Goal: Transaction & Acquisition: Purchase product/service

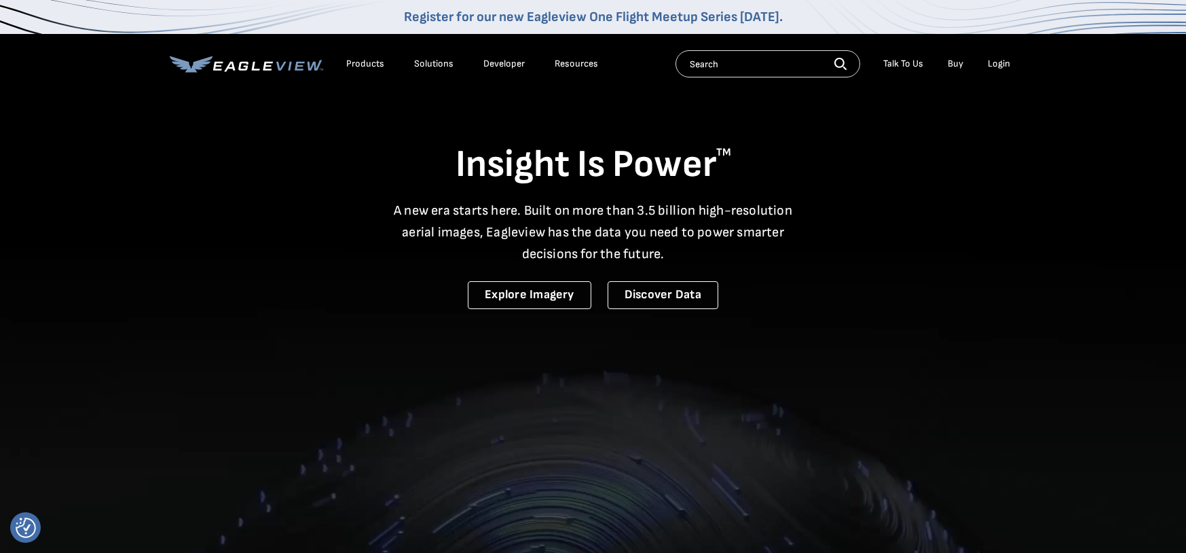
click at [997, 58] on div "Search Talk To Us Buy Login" at bounding box center [845, 63] width 341 height 27
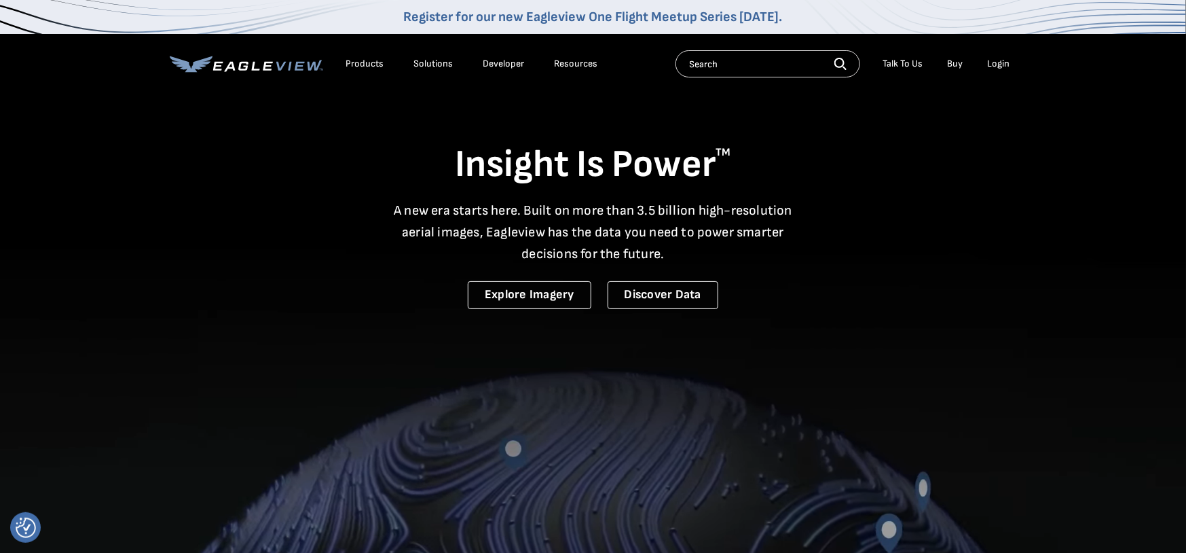
click at [997, 58] on div "Login" at bounding box center [999, 64] width 22 height 12
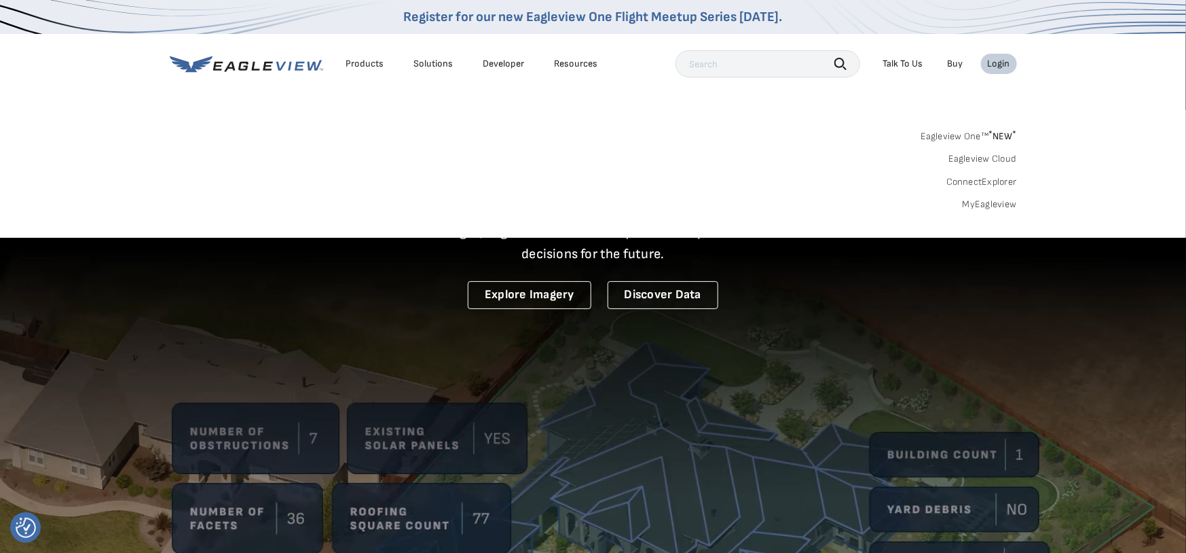
click at [984, 202] on link "MyEagleview" at bounding box center [989, 204] width 54 height 12
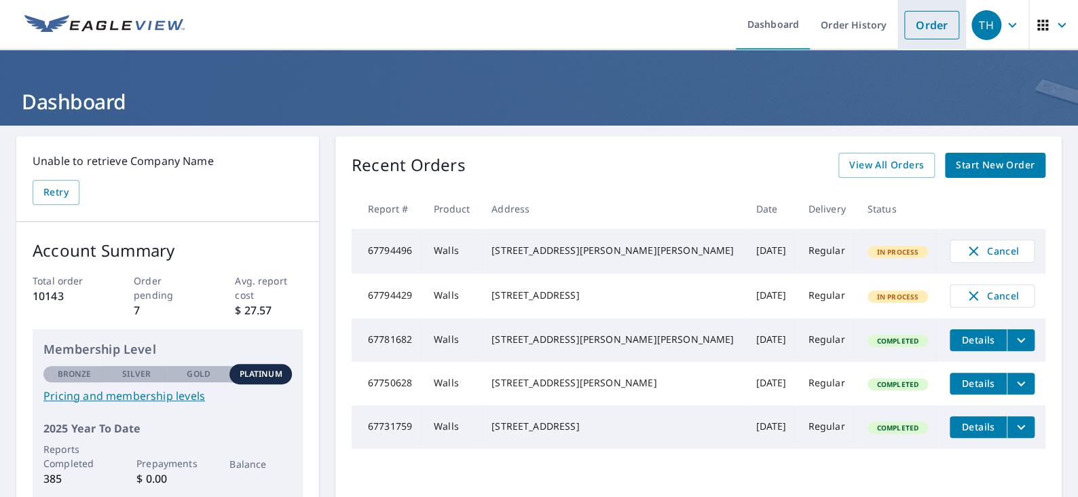
click at [931, 26] on link "Order" at bounding box center [931, 25] width 55 height 29
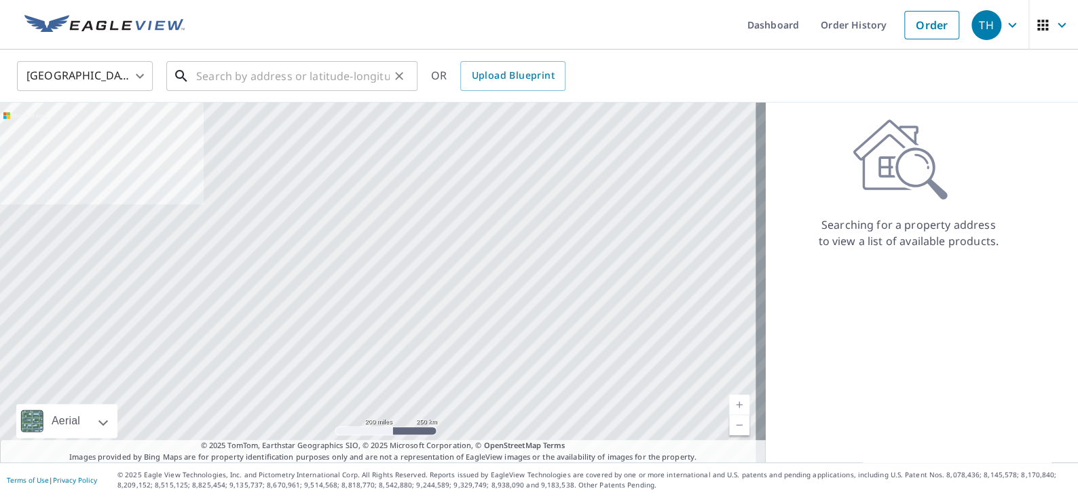
click at [261, 66] on input "text" at bounding box center [292, 76] width 193 height 38
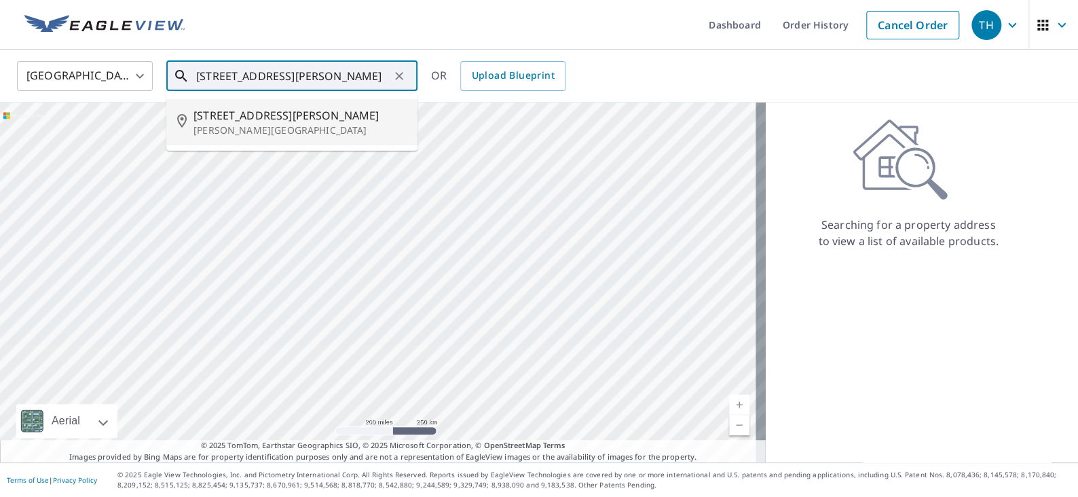
click at [258, 125] on p "Freeland, MI 48623" at bounding box center [299, 131] width 213 height 14
type input "10915 Carter Rd Freeland, MI 48623"
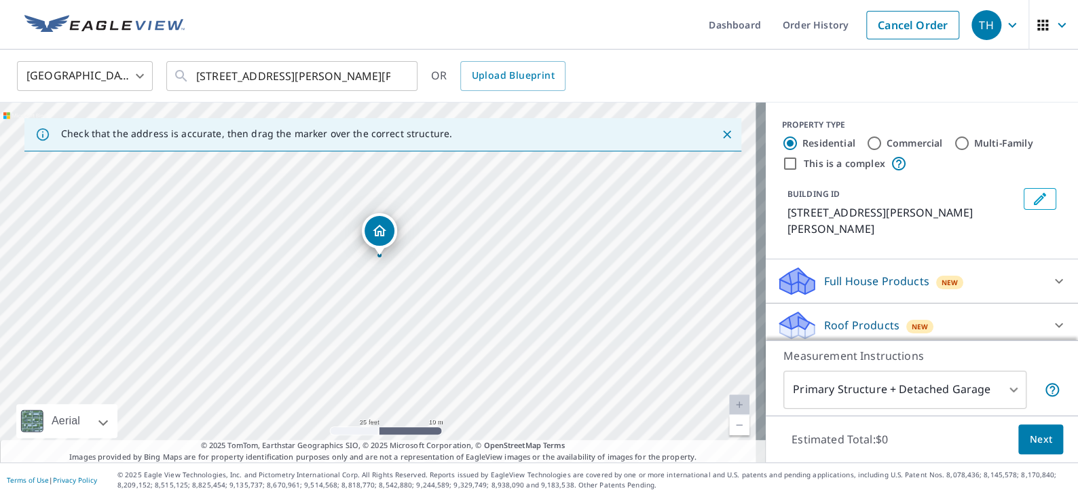
drag, startPoint x: 379, startPoint y: 282, endPoint x: 420, endPoint y: 314, distance: 52.3
click at [420, 314] on div "10915 Carter Rd Freeland, MI 48623" at bounding box center [383, 282] width 766 height 360
drag, startPoint x: 378, startPoint y: 238, endPoint x: 358, endPoint y: 242, distance: 20.0
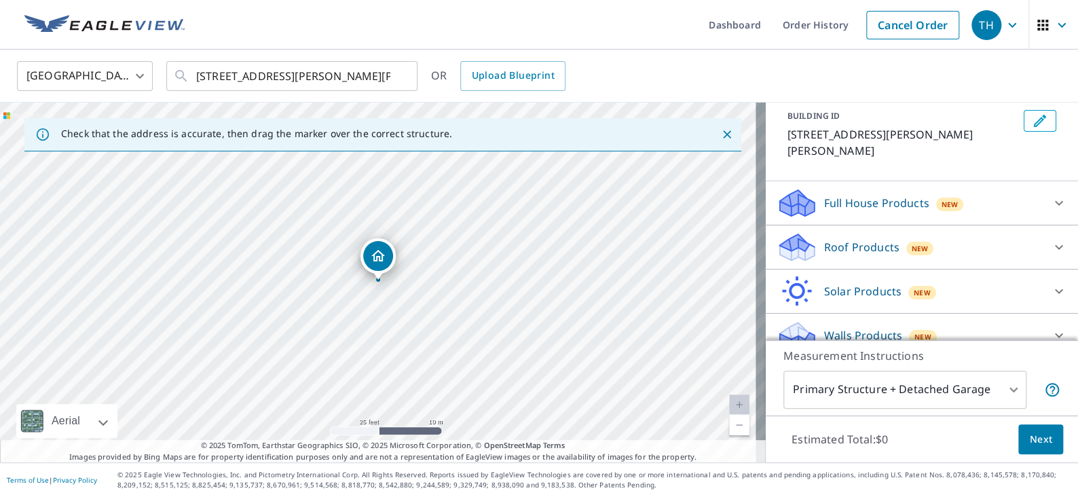
click at [839, 327] on p "Walls Products" at bounding box center [863, 335] width 78 height 16
drag, startPoint x: 426, startPoint y: 352, endPoint x: 468, endPoint y: 288, distance: 76.8
click at [468, 288] on div "10915 Carter Rd Freeland, MI 48623" at bounding box center [383, 282] width 766 height 360
drag, startPoint x: 473, startPoint y: 291, endPoint x: 455, endPoint y: 310, distance: 25.9
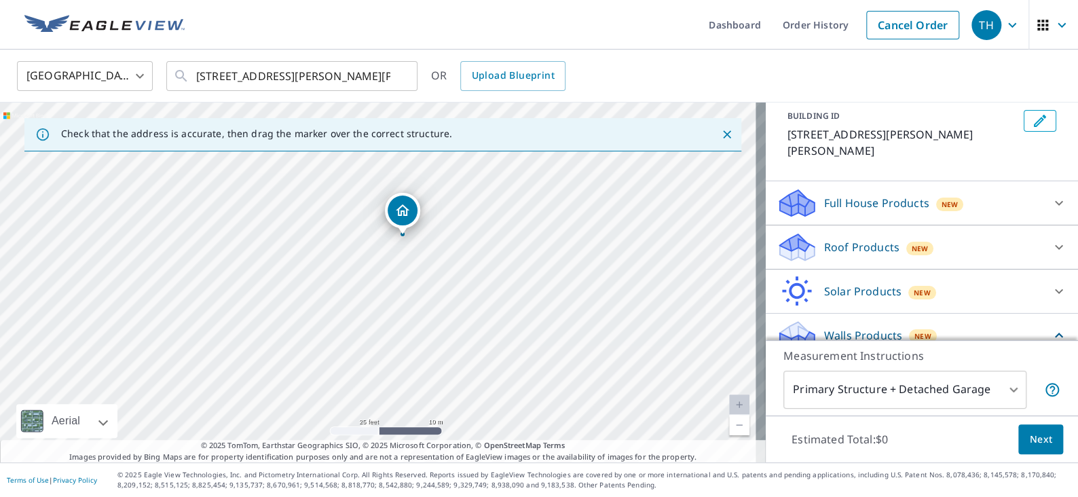
click at [455, 310] on div "10915 Carter Rd Freeland, MI 48623" at bounding box center [383, 282] width 766 height 360
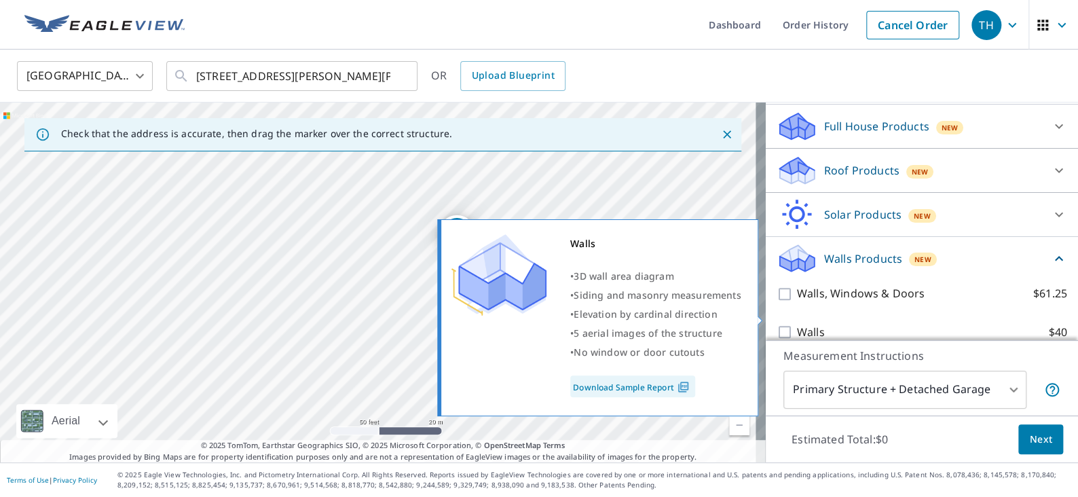
drag, startPoint x: 798, startPoint y: 315, endPoint x: 811, endPoint y: 322, distance: 15.2
click at [801, 324] on p "Walls" at bounding box center [811, 332] width 28 height 17
click at [777, 324] on input "Walls $40" at bounding box center [787, 332] width 20 height 16
checkbox input "true"
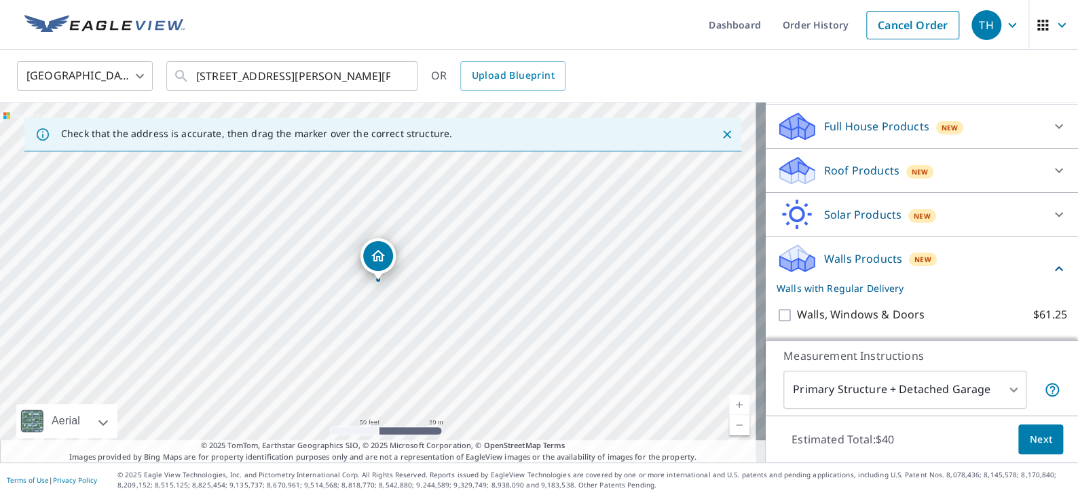
click at [1018, 441] on button "Next" at bounding box center [1040, 439] width 45 height 31
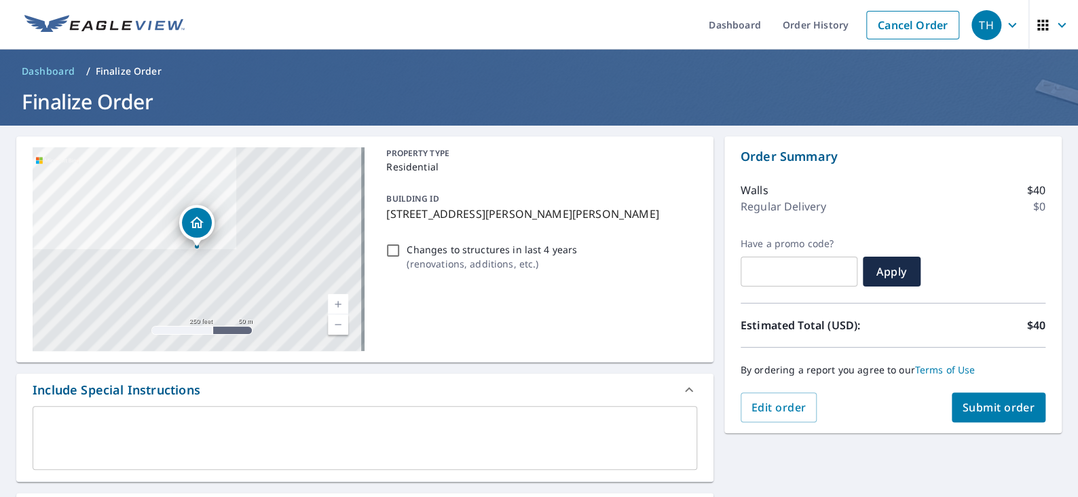
click at [971, 403] on span "Submit order" at bounding box center [998, 407] width 73 height 15
checkbox input "true"
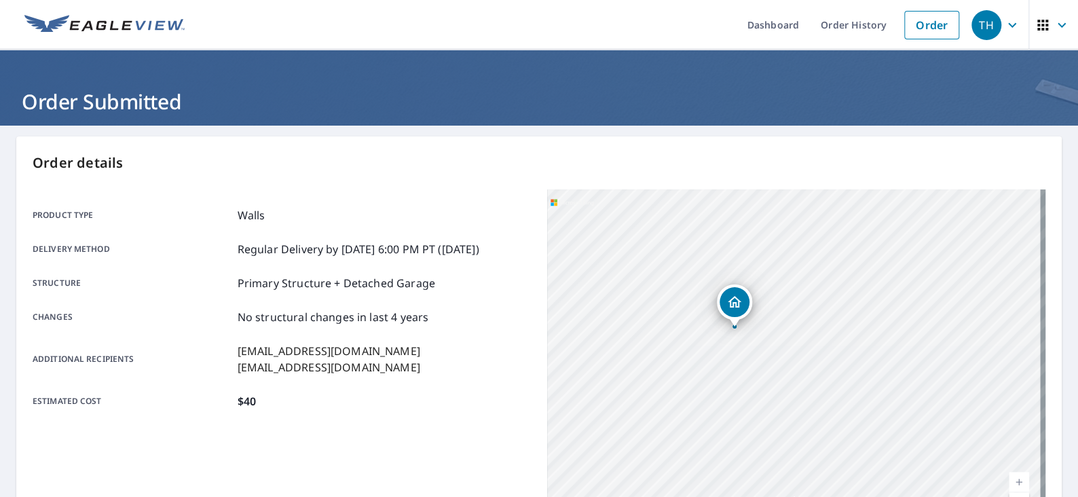
drag, startPoint x: 773, startPoint y: 376, endPoint x: 713, endPoint y: 310, distance: 89.9
click at [713, 310] on div "10915 Carter Rd Freeland, MI 48623" at bounding box center [796, 358] width 498 height 339
drag, startPoint x: 743, startPoint y: 329, endPoint x: 732, endPoint y: 362, distance: 35.0
click at [732, 362] on div "10915 Carter Rd Freeland, MI 48623" at bounding box center [796, 358] width 498 height 339
drag, startPoint x: 729, startPoint y: 360, endPoint x: 724, endPoint y: 335, distance: 25.7
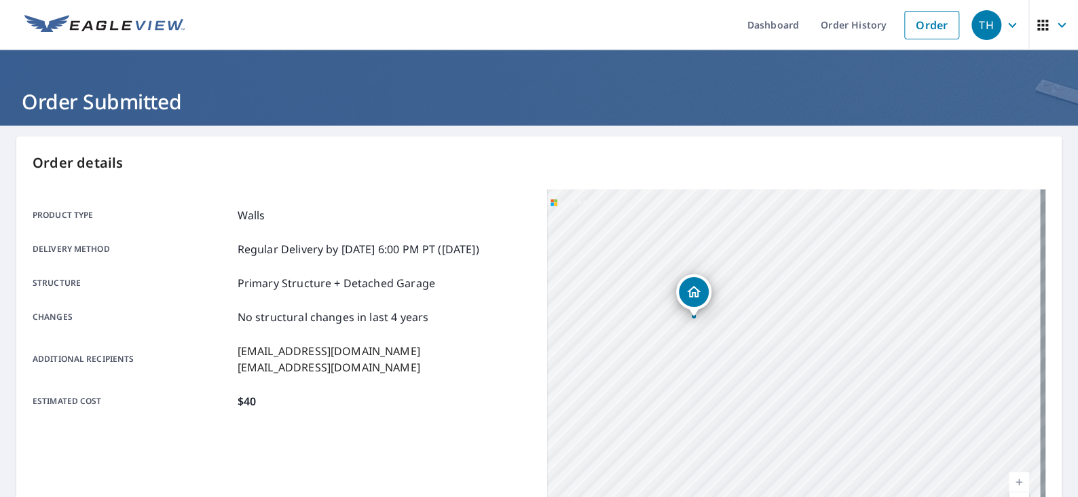
click at [724, 335] on div "10915 Carter Rd Freeland, MI 48623" at bounding box center [796, 358] width 498 height 339
drag, startPoint x: 700, startPoint y: 335, endPoint x: 720, endPoint y: 312, distance: 30.3
click at [720, 312] on div "10915 Carter Rd Freeland, MI 48623" at bounding box center [796, 358] width 498 height 339
drag, startPoint x: 715, startPoint y: 355, endPoint x: 726, endPoint y: 359, distance: 11.6
click at [726, 359] on div "10915 Carter Rd Freeland, MI 48623" at bounding box center [796, 358] width 498 height 339
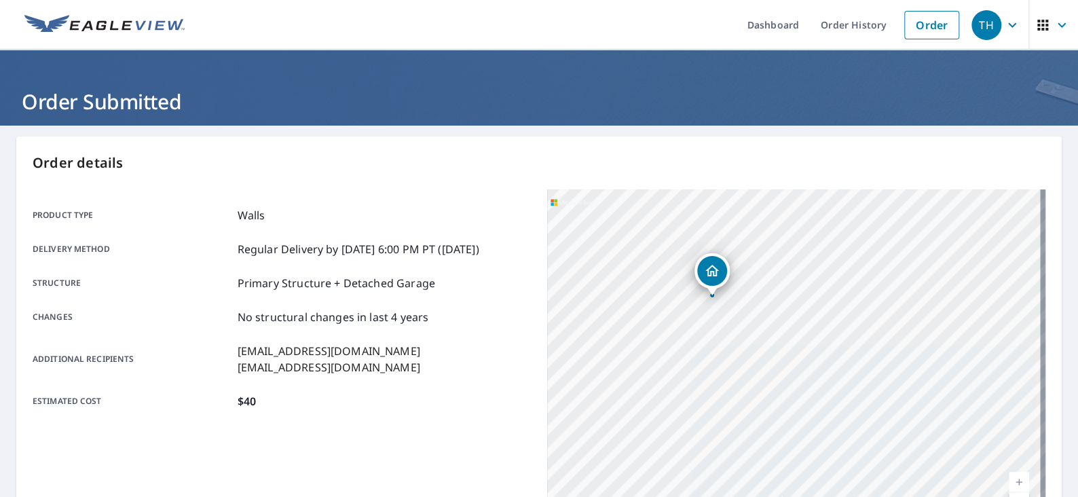
drag, startPoint x: 791, startPoint y: 370, endPoint x: 779, endPoint y: 371, distance: 12.9
click at [779, 371] on div "10915 Carter Rd Freeland, MI 48623" at bounding box center [796, 358] width 498 height 339
drag, startPoint x: 734, startPoint y: 333, endPoint x: 734, endPoint y: 299, distance: 33.9
click at [734, 299] on div "10915 Carter Rd Freeland, MI 48623" at bounding box center [796, 358] width 498 height 339
drag, startPoint x: 698, startPoint y: 292, endPoint x: 679, endPoint y: 301, distance: 21.2
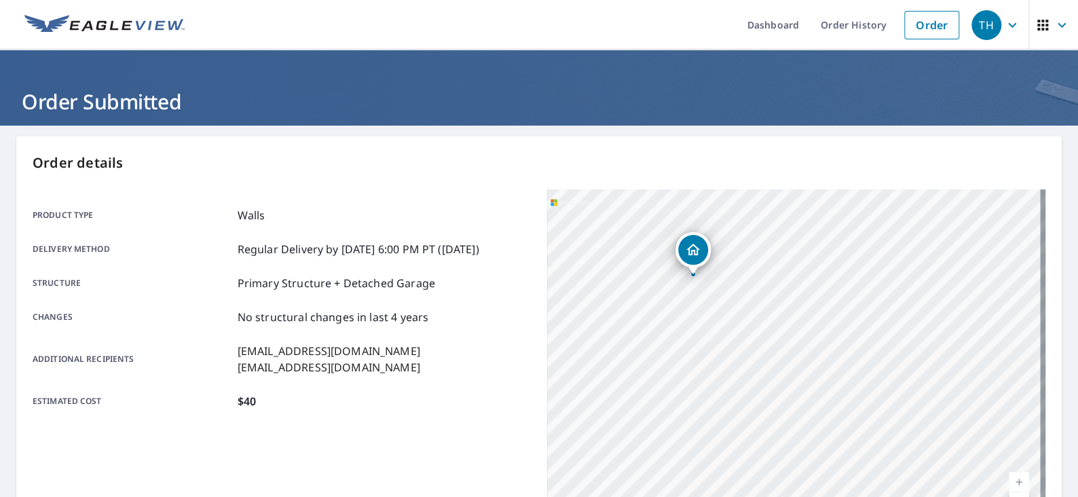
click at [679, 301] on div "10915 Carter Rd Freeland, MI 48623" at bounding box center [796, 358] width 498 height 339
drag, startPoint x: 703, startPoint y: 283, endPoint x: 688, endPoint y: 289, distance: 16.1
click at [688, 289] on div "10915 Carter Rd Freeland, MI 48623" at bounding box center [796, 358] width 498 height 339
click at [699, 294] on div "10915 Carter Rd Freeland, MI 48623" at bounding box center [796, 358] width 498 height 339
drag, startPoint x: 692, startPoint y: 288, endPoint x: 714, endPoint y: 317, distance: 36.8
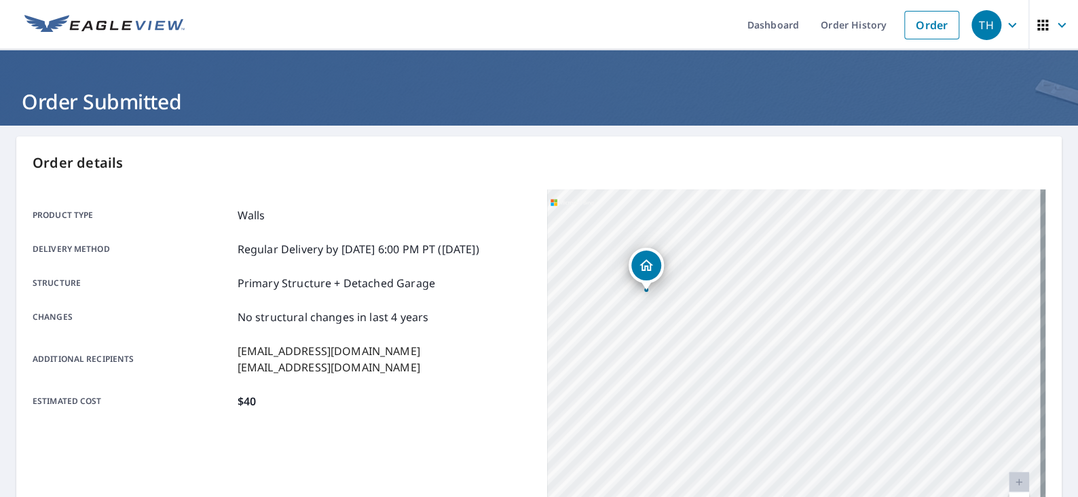
click at [714, 317] on div "10915 Carter Rd Freeland, MI 48623" at bounding box center [796, 358] width 498 height 339
